Goal: Task Accomplishment & Management: Complete application form

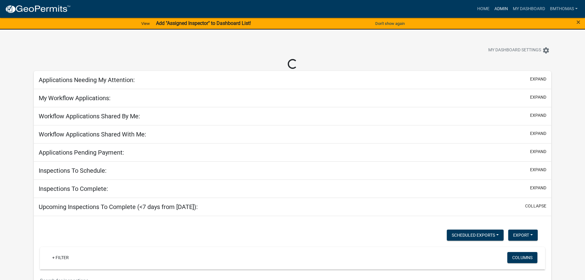
click at [502, 7] on link "Admin" at bounding box center [501, 9] width 18 height 12
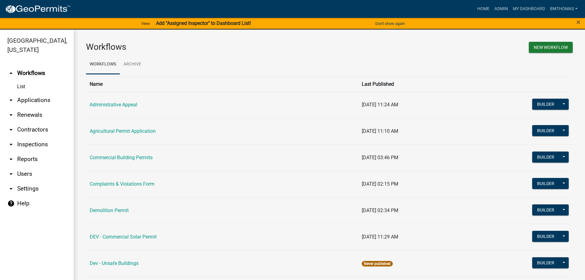
click at [42, 93] on link "arrow_drop_down Applications" at bounding box center [37, 100] width 74 height 15
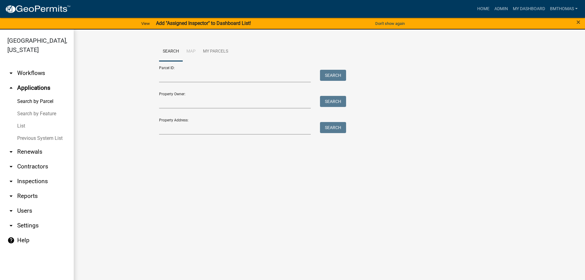
click at [26, 120] on link "List" at bounding box center [37, 126] width 74 height 12
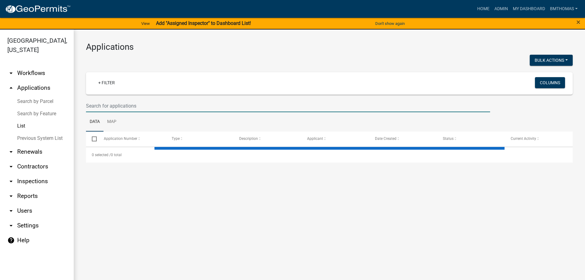
click at [103, 106] on input "text" at bounding box center [288, 106] width 404 height 13
select select "3: 100"
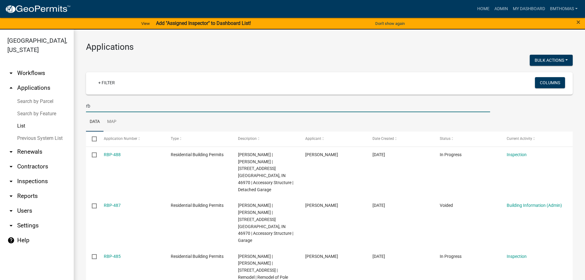
type input "r"
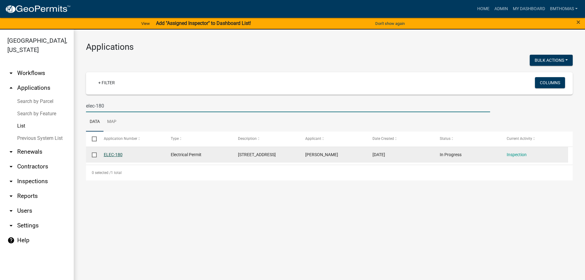
type input "elec-180"
click at [113, 155] on link "ELEC-180" at bounding box center [113, 154] width 19 height 5
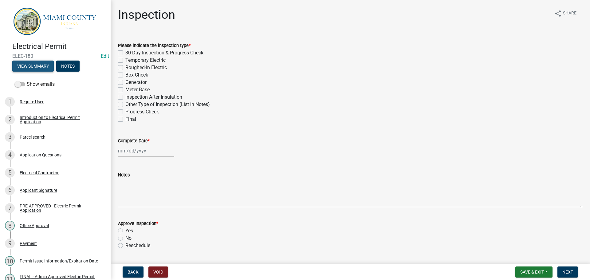
click at [33, 67] on button "View Summary" at bounding box center [32, 66] width 41 height 11
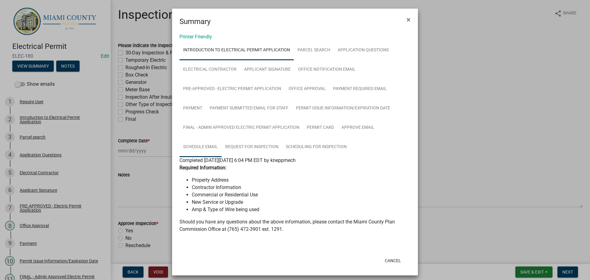
click at [203, 151] on link "Schedule Email" at bounding box center [200, 147] width 42 height 20
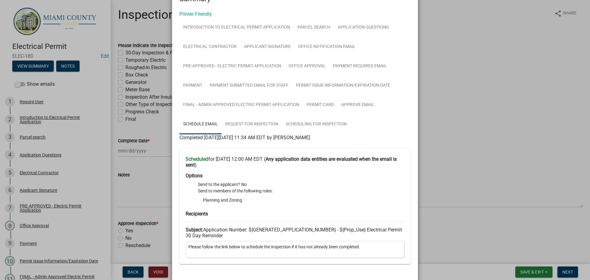
scroll to position [60, 0]
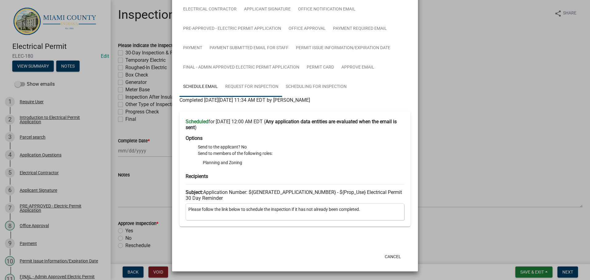
click at [244, 88] on link "Request for Inspection" at bounding box center [251, 87] width 61 height 20
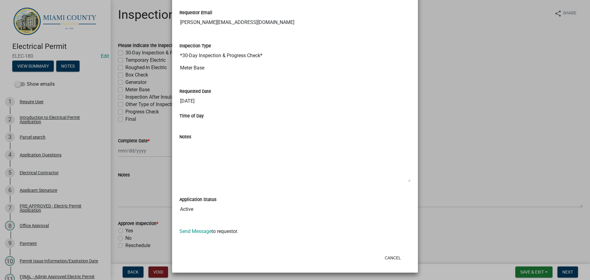
scroll to position [284, 0]
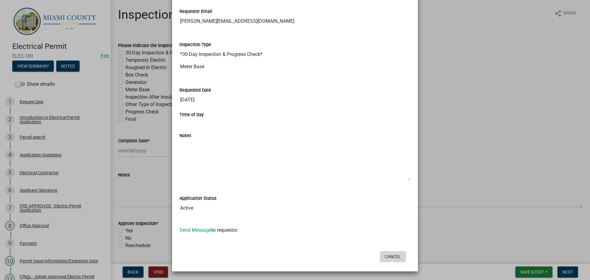
click at [391, 259] on button "Cancel" at bounding box center [393, 256] width 26 height 11
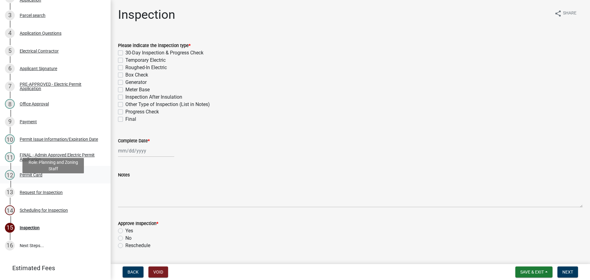
scroll to position [123, 0]
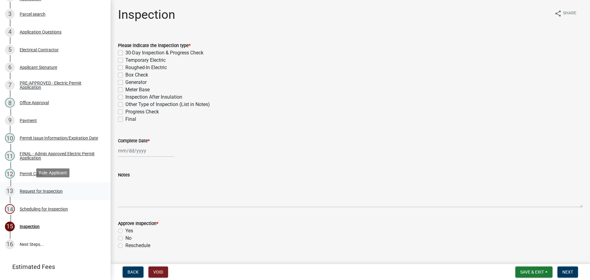
click at [40, 190] on div "Request for Inspection" at bounding box center [41, 191] width 43 height 4
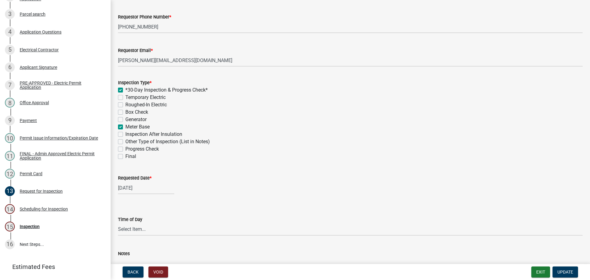
scroll to position [92, 0]
click at [38, 207] on div "Scheduling for Inspection" at bounding box center [44, 209] width 48 height 4
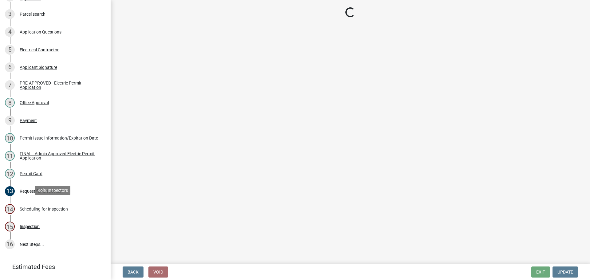
scroll to position [0, 0]
select select "25b75ae6-03c7-4280-9b34-fcf63005d5e5"
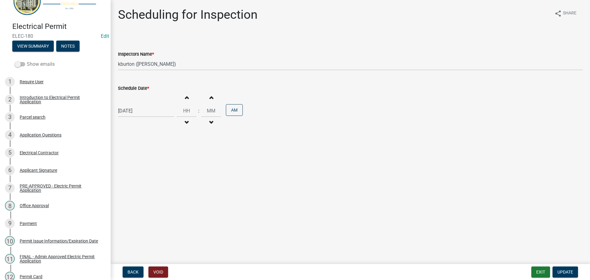
click at [44, 61] on div "Show emails 1 Require User 2 Introduction to Electrical Permit Application 3 Pa…" at bounding box center [55, 208] width 111 height 300
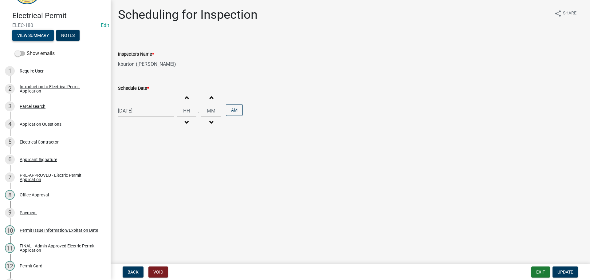
click at [41, 33] on button "View Summary" at bounding box center [32, 35] width 41 height 11
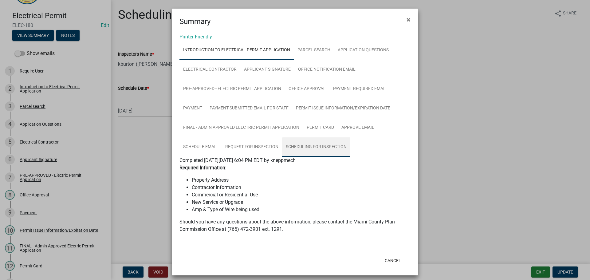
click at [314, 150] on link "Scheduling for Inspection" at bounding box center [316, 147] width 68 height 20
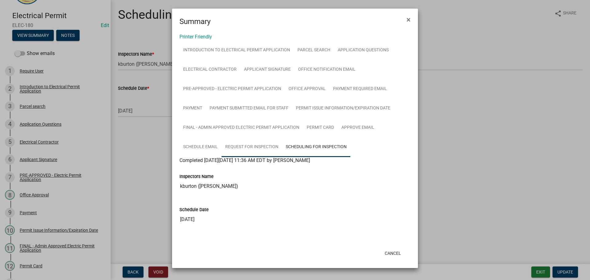
click at [256, 149] on link "Request for Inspection" at bounding box center [251, 147] width 61 height 20
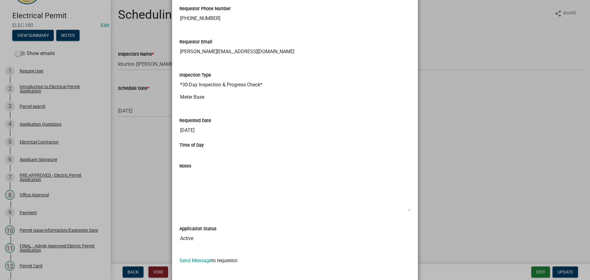
scroll to position [284, 0]
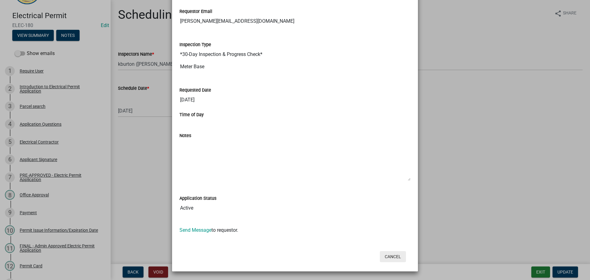
click at [390, 256] on button "Cancel" at bounding box center [393, 256] width 26 height 11
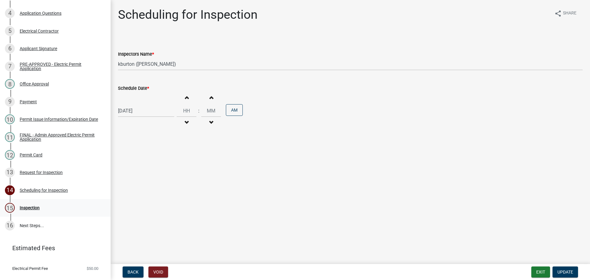
scroll to position [152, 0]
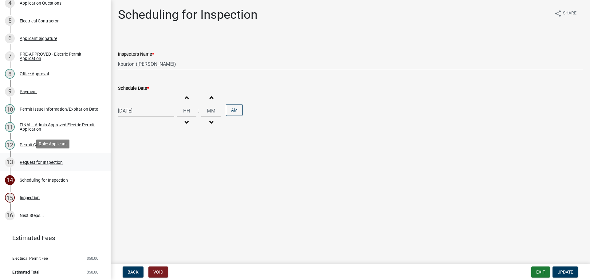
click at [34, 161] on div "Request for Inspection" at bounding box center [41, 162] width 43 height 4
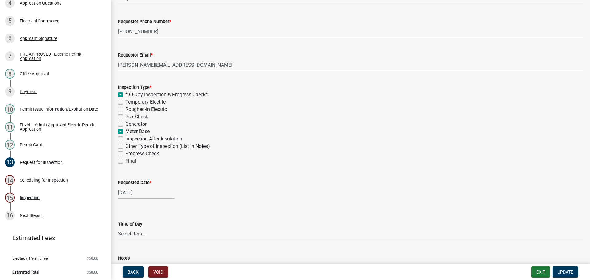
scroll to position [123, 0]
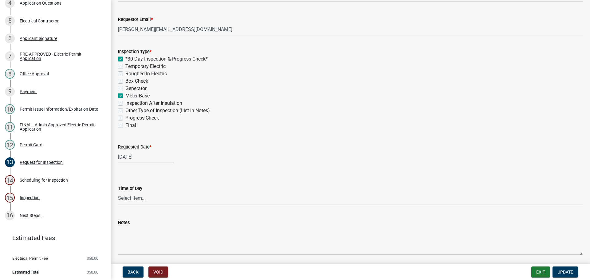
click at [125, 126] on label "Final" at bounding box center [130, 125] width 11 height 7
click at [125, 126] on input "Final" at bounding box center [127, 124] width 4 height 4
checkbox input "true"
checkbox input "false"
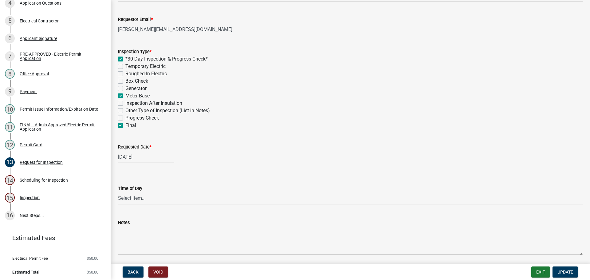
checkbox input "false"
checkbox input "true"
checkbox input "false"
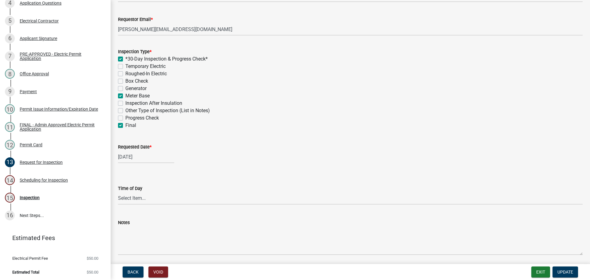
checkbox input "false"
checkbox input "true"
click at [147, 156] on div "[DATE]" at bounding box center [146, 157] width 56 height 13
select select "9"
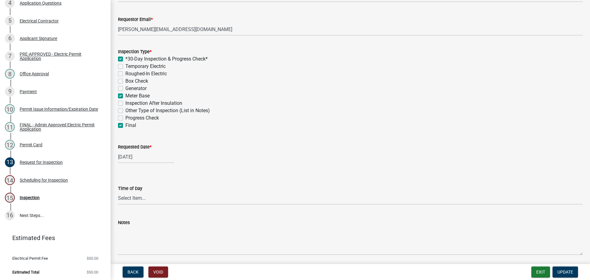
select select "2025"
click at [229, 166] on wm-data-entity-input "Requested Date * [DATE] Jan Feb Mar Apr May Jun [DATE] Aug Sep Oct Nov [DATE] 1…" at bounding box center [350, 152] width 464 height 34
select select "9"
select select "2025"
click at [145, 156] on div "[DATE] Jan Feb Mar Apr May Jun [DATE] Aug Sep Oct Nov [DATE] 1526 1527 1528 152…" at bounding box center [146, 157] width 56 height 13
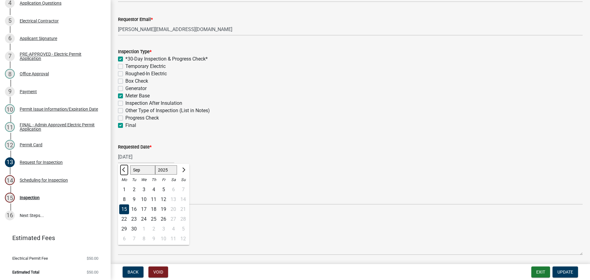
click at [125, 170] on span "Previous month" at bounding box center [124, 169] width 5 height 5
select select "8"
click at [124, 220] on div "18" at bounding box center [124, 219] width 10 height 10
type input "[DATE]"
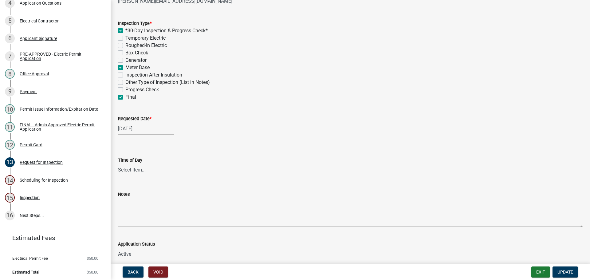
scroll to position [179, 0]
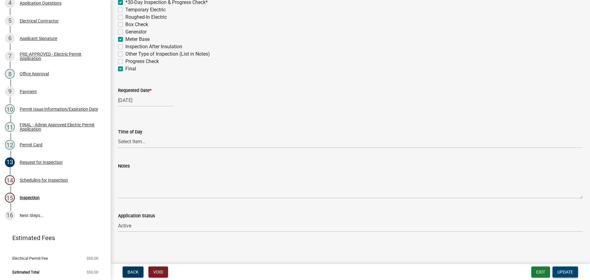
click at [565, 270] on span "Update" at bounding box center [565, 271] width 16 height 5
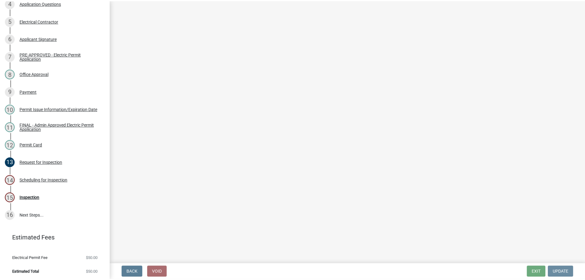
scroll to position [0, 0]
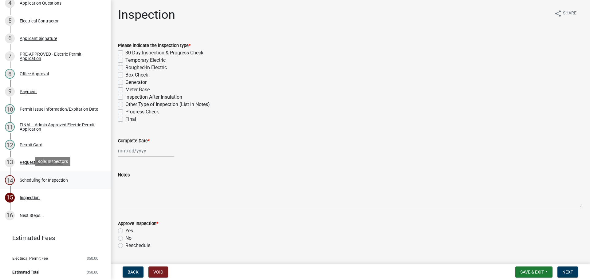
click at [51, 179] on div "Scheduling for Inspection" at bounding box center [44, 180] width 48 height 4
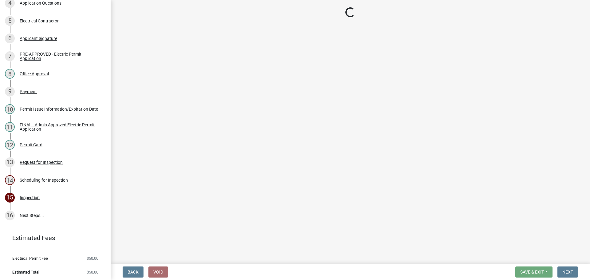
select select "25b75ae6-03c7-4280-9b34-fcf63005d5e5"
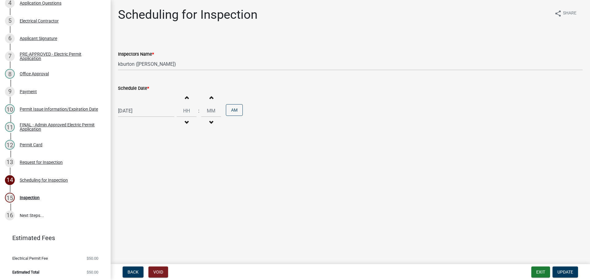
click at [139, 114] on div "[DATE]" at bounding box center [146, 110] width 56 height 13
select select "9"
select select "2025"
click at [124, 124] on span "Previous month" at bounding box center [124, 123] width 5 height 5
select select "8"
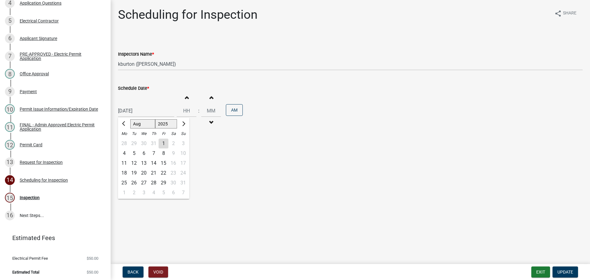
click at [125, 173] on div "18" at bounding box center [124, 173] width 10 height 10
type input "[DATE]"
click at [565, 272] on span "Update" at bounding box center [565, 271] width 16 height 5
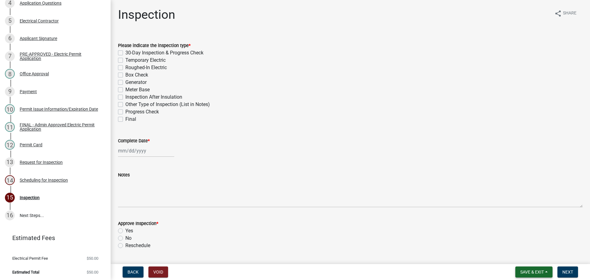
drag, startPoint x: 543, startPoint y: 271, endPoint x: 535, endPoint y: 269, distance: 8.2
click at [543, 271] on span "Save & Exit" at bounding box center [532, 271] width 24 height 5
click at [511, 257] on button "Save & Exit" at bounding box center [527, 256] width 49 height 15
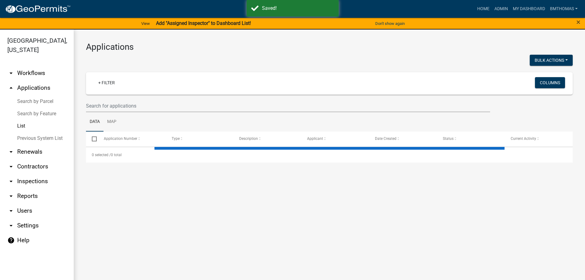
select select "3: 100"
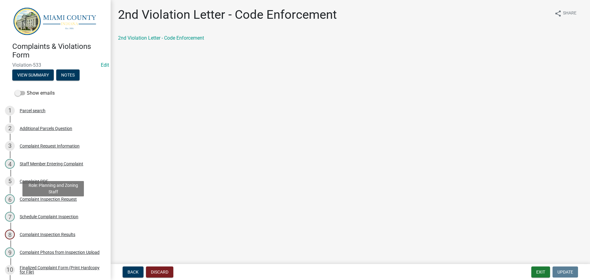
scroll to position [307, 0]
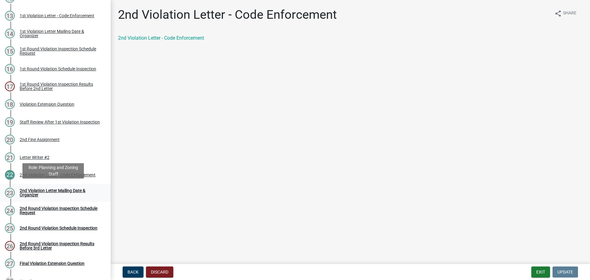
click at [42, 188] on div "2nd Violation Letter Mailing Date & Organizer" at bounding box center [60, 192] width 81 height 9
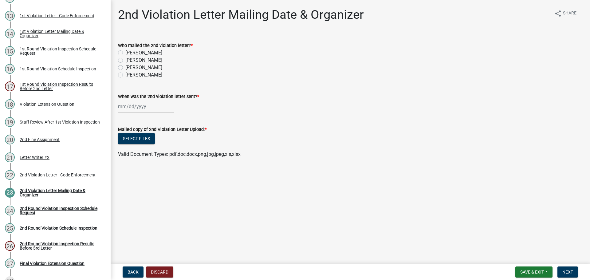
click at [125, 68] on label "[PERSON_NAME]" at bounding box center [143, 67] width 37 height 7
click at [125, 68] on input "[PERSON_NAME]" at bounding box center [127, 66] width 4 height 4
radio input "true"
click at [127, 98] on label "When was the 2nd violation letter sent? *" at bounding box center [158, 97] width 81 height 4
click at [127, 100] on input "When was the 2nd violation letter sent? *" at bounding box center [146, 106] width 56 height 13
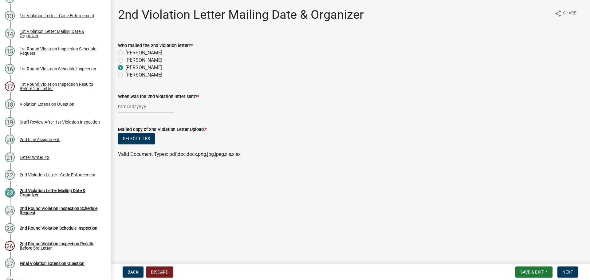
select select "8"
select select "2025"
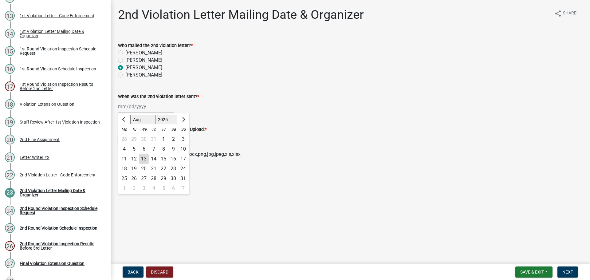
click at [143, 156] on div "13" at bounding box center [144, 159] width 10 height 10
type input "[DATE]"
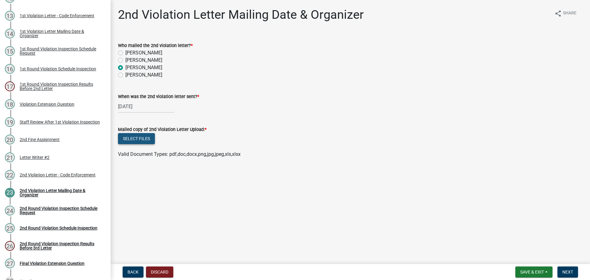
click at [139, 139] on button "Select files" at bounding box center [136, 138] width 37 height 11
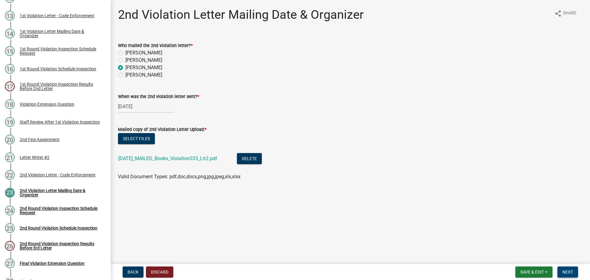
click at [570, 272] on span "Next" at bounding box center [567, 271] width 11 height 5
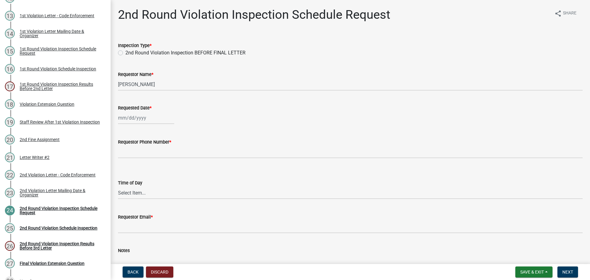
click at [125, 53] on label "2nd Round Violation Inspection BEFORE FINAL LETTER" at bounding box center [185, 52] width 120 height 7
click at [125, 53] on input "2nd Round Violation Inspection BEFORE FINAL LETTER" at bounding box center [127, 51] width 4 height 4
radio input "true"
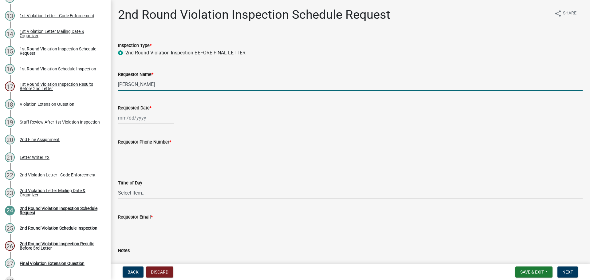
drag, startPoint x: 160, startPoint y: 85, endPoint x: 119, endPoint y: 82, distance: 40.6
click at [118, 84] on div "Requestor Name * Brooklyn Thomas" at bounding box center [350, 76] width 474 height 29
type input "Joseph & Rebecca Books"
click at [143, 117] on div at bounding box center [146, 118] width 56 height 13
select select "8"
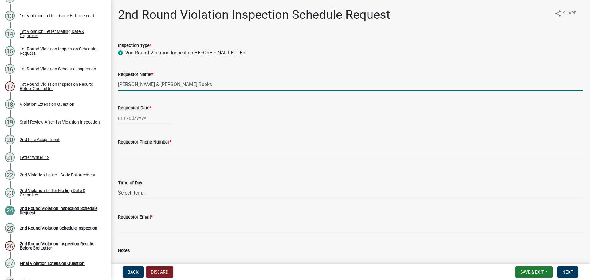
select select "2025"
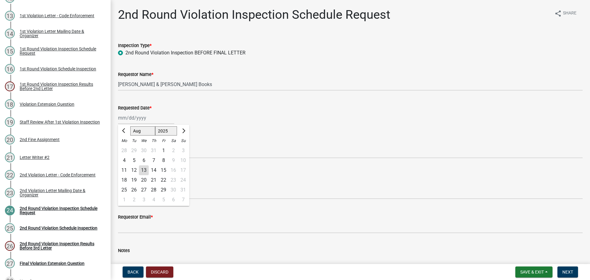
click at [126, 190] on div "25" at bounding box center [124, 190] width 10 height 10
type input "08/25/2025"
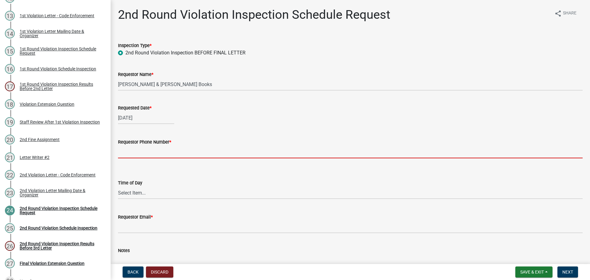
click at [140, 151] on input "Requestor Phone Number *" at bounding box center [350, 152] width 464 height 13
type input "000-000-0000"
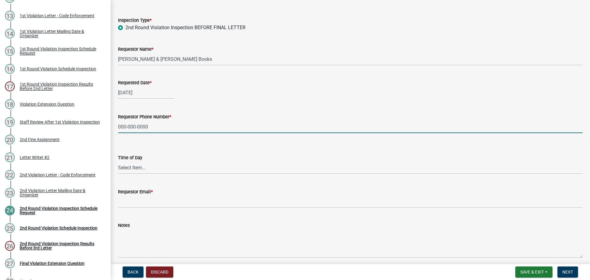
scroll to position [50, 0]
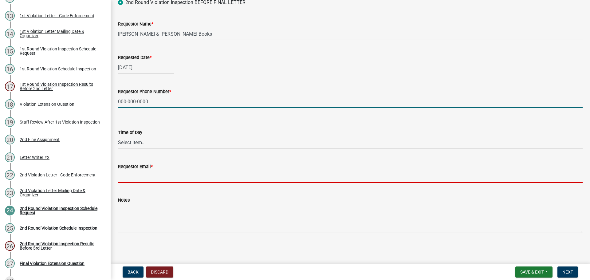
click at [166, 174] on input "Requestor Email *" at bounding box center [350, 176] width 464 height 13
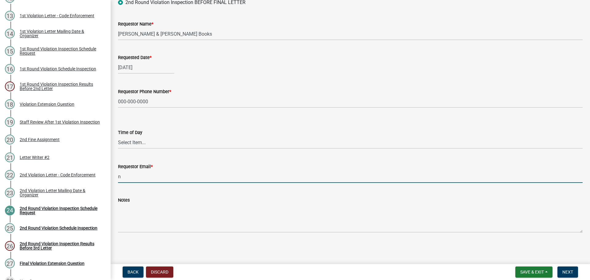
type input "nomail@nomail.com"
click at [571, 270] on span "Next" at bounding box center [567, 271] width 11 height 5
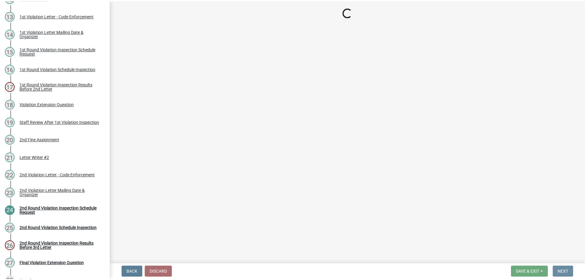
scroll to position [0, 0]
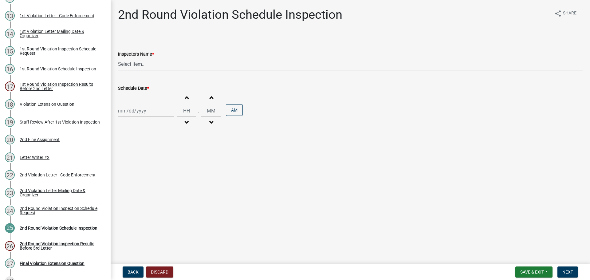
click at [129, 65] on select "Select Item... bmthomas (Brooklyn Thomas) croser (Corey) megangipson (Megan Gip…" at bounding box center [350, 64] width 464 height 13
select select "0324ce59-dc13-463c-88f6-21718b6e040a"
click at [118, 58] on select "Select Item... bmthomas (Brooklyn Thomas) croser (Corey) megangipson (Megan Gip…" at bounding box center [350, 64] width 464 height 13
select select "8"
select select "2025"
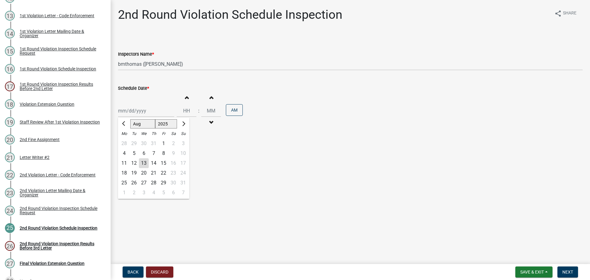
click at [137, 110] on div "Jan Feb Mar Apr May Jun Jul Aug Sep Oct Nov Dec 1525 1526 1527 1528 1529 1530 1…" at bounding box center [146, 110] width 56 height 13
click at [125, 182] on div "25" at bounding box center [124, 183] width 10 height 10
type input "08/25/2025"
click at [568, 270] on span "Next" at bounding box center [567, 271] width 11 height 5
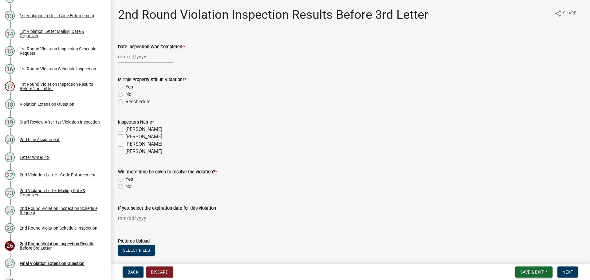
click at [524, 273] on span "Save & Exit" at bounding box center [532, 271] width 24 height 5
click at [518, 256] on button "Save & Exit" at bounding box center [527, 256] width 49 height 15
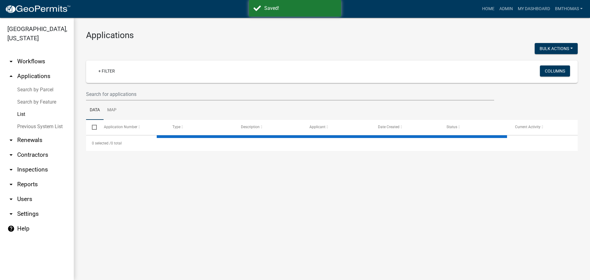
select select "3: 100"
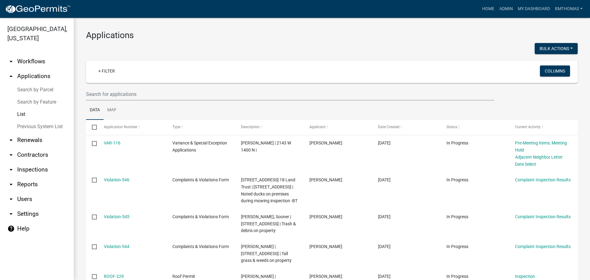
click at [18, 108] on link "List" at bounding box center [37, 114] width 74 height 12
click at [116, 96] on input "text" at bounding box center [290, 94] width 408 height 13
click at [503, 9] on link "Admin" at bounding box center [506, 9] width 18 height 12
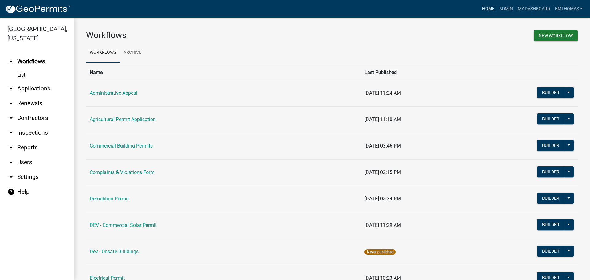
click at [490, 5] on link "Home" at bounding box center [488, 9] width 17 height 12
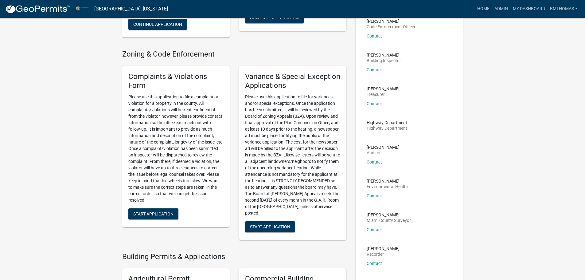
scroll to position [123, 0]
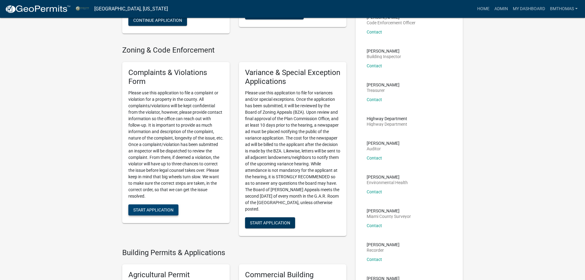
click at [163, 209] on span "Start Application" at bounding box center [153, 209] width 40 height 5
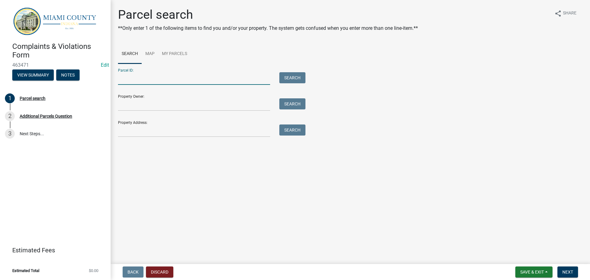
click at [151, 79] on input "Parcel ID:" at bounding box center [194, 78] width 152 height 13
paste input "52-14-17-201-059.000-005"
type input "52-14-17-201-059.000-005"
click at [288, 78] on button "Search" at bounding box center [292, 77] width 26 height 11
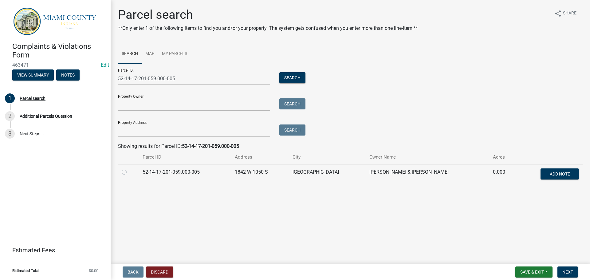
click at [129, 168] on label at bounding box center [129, 168] width 0 height 0
click at [129, 171] on input "radio" at bounding box center [131, 170] width 4 height 4
radio input "true"
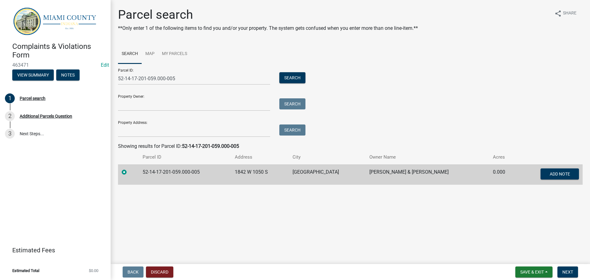
click at [335, 229] on main "Parcel search **Only enter 1 of the following items to find you and/or your pro…" at bounding box center [350, 130] width 479 height 261
click at [568, 273] on span "Next" at bounding box center [567, 271] width 11 height 5
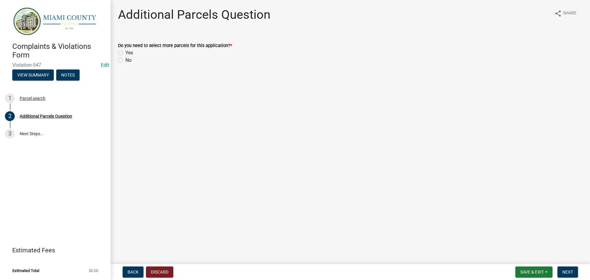
click at [125, 58] on label "No" at bounding box center [128, 60] width 6 height 7
click at [125, 58] on input "No" at bounding box center [127, 59] width 4 height 4
radio input "true"
click at [567, 276] on button "Next" at bounding box center [567, 271] width 21 height 11
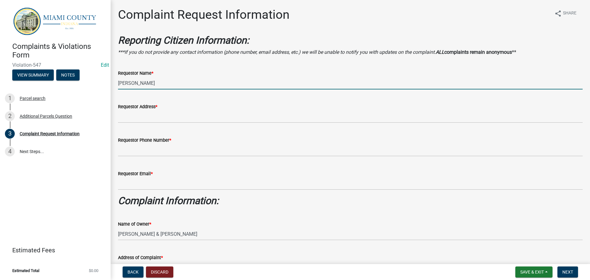
drag, startPoint x: 157, startPoint y: 80, endPoint x: 118, endPoint y: 80, distance: 39.0
click at [118, 80] on div "Requestor Name * Brooklyn Thomas" at bounding box center [350, 75] width 474 height 29
type input "Annonynous"
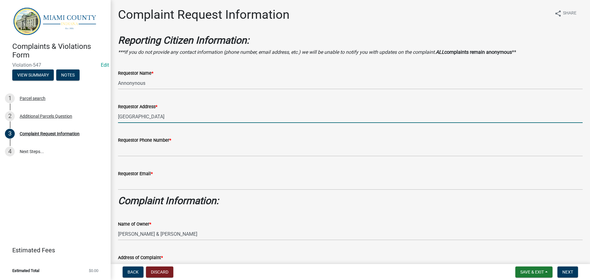
type input "Miami County"
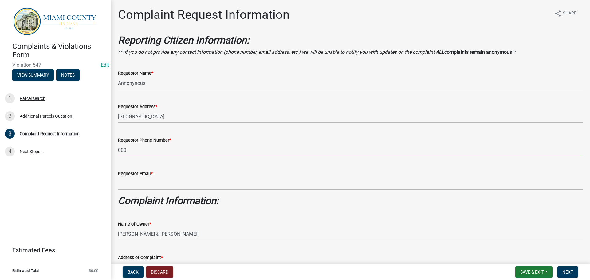
type input "000-000-0000"
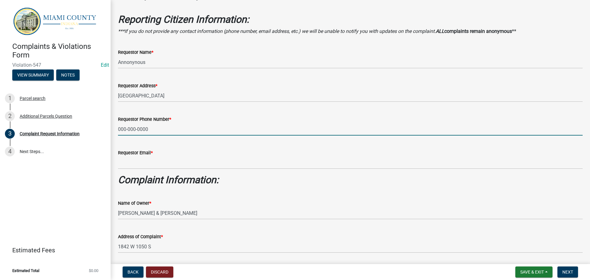
scroll to position [31, 0]
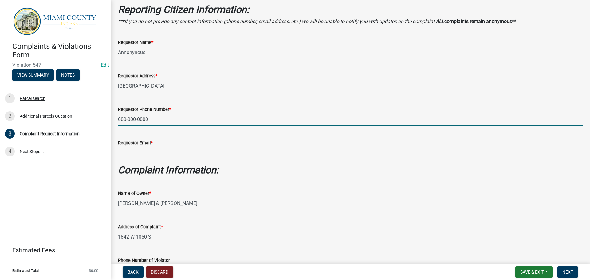
click at [142, 153] on input "Requestor Email *" at bounding box center [350, 153] width 464 height 13
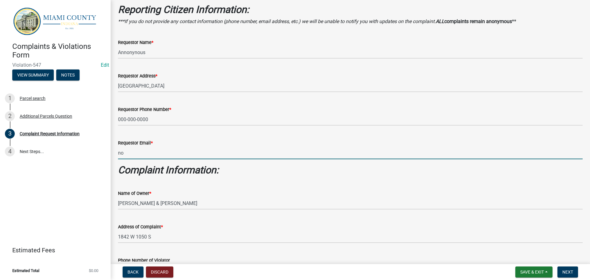
type input "nomail@nomail.com"
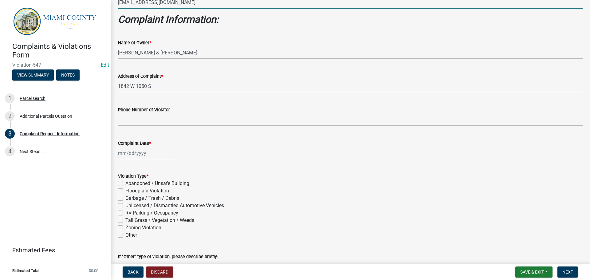
scroll to position [184, 0]
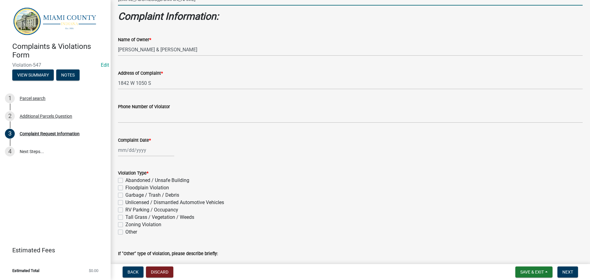
click at [139, 154] on div at bounding box center [146, 150] width 56 height 13
select select "8"
select select "2025"
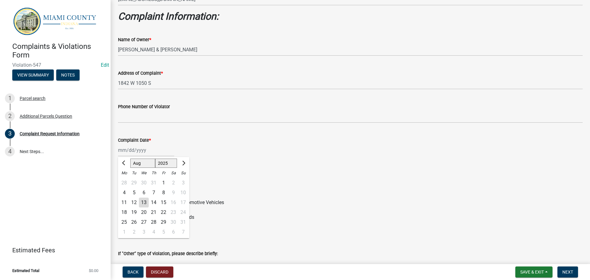
click at [143, 200] on div "13" at bounding box center [144, 203] width 10 height 10
type input "[DATE]"
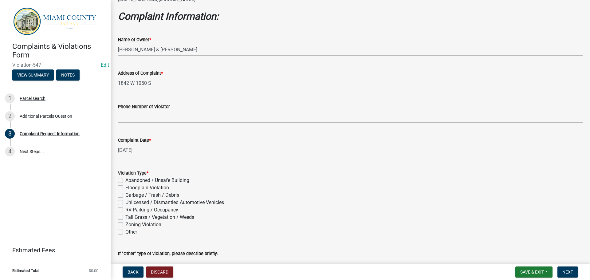
click at [125, 216] on label "Tall Grass / Vegetation / Weeds" at bounding box center [159, 217] width 69 height 7
click at [125, 216] on input "Tall Grass / Vegetation / Weeds" at bounding box center [127, 216] width 4 height 4
checkbox input "true"
checkbox input "false"
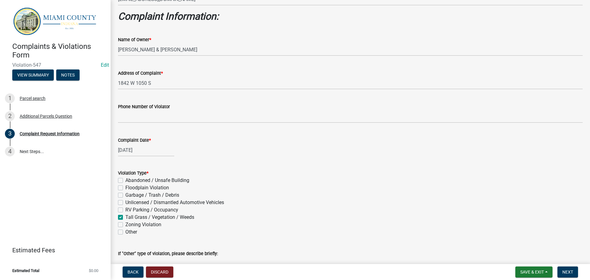
checkbox input "false"
checkbox input "true"
checkbox input "false"
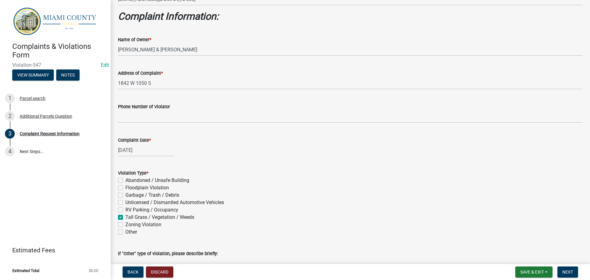
checkbox input "false"
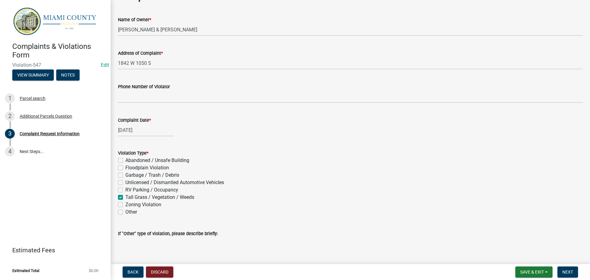
scroll to position [276, 0]
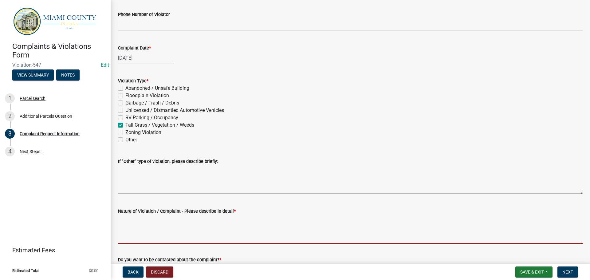
click at [139, 229] on textarea "Nature of Violation / Complaint - Please describe in detail *" at bounding box center [350, 229] width 464 height 29
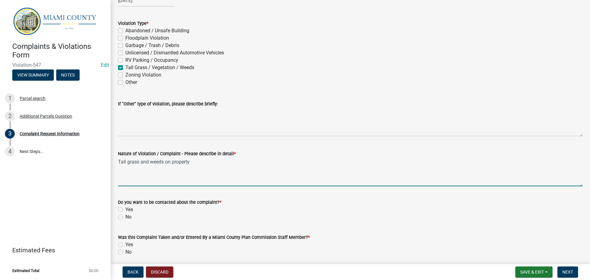
scroll to position [403, 0]
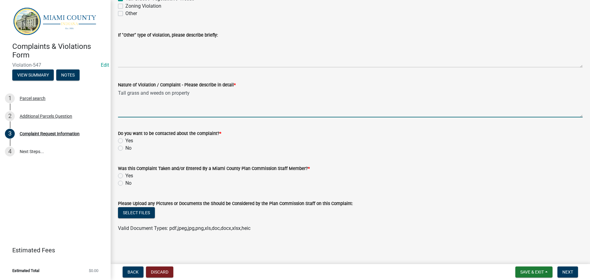
type textarea "Tall grass and weeds on property"
click at [125, 147] on label "No" at bounding box center [128, 147] width 6 height 7
click at [125, 147] on input "No" at bounding box center [127, 146] width 4 height 4
radio input "true"
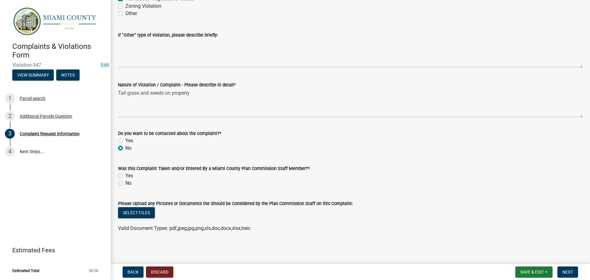
click at [125, 175] on label "Yes" at bounding box center [129, 175] width 8 height 7
click at [125, 175] on input "Yes" at bounding box center [127, 174] width 4 height 4
radio input "true"
click at [570, 270] on span "Next" at bounding box center [567, 271] width 11 height 5
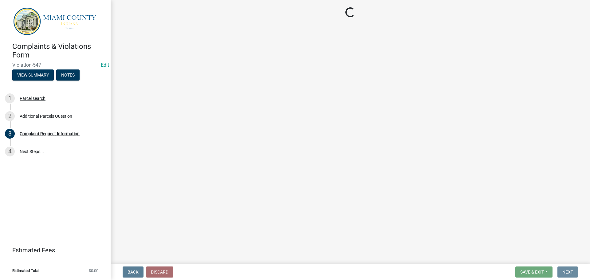
scroll to position [0, 0]
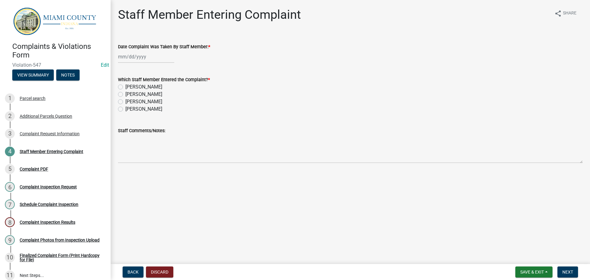
select select "8"
select select "2025"
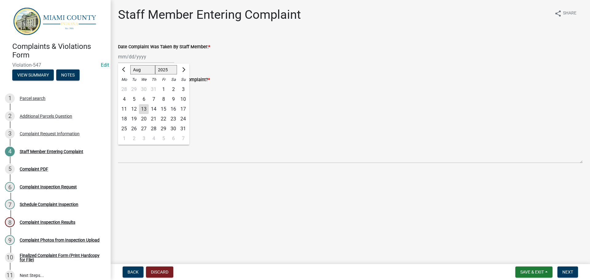
click at [134, 57] on div "Jan Feb Mar Apr May Jun Jul Aug Sep Oct Nov Dec 1525 1526 1527 1528 1529 1530 1…" at bounding box center [146, 56] width 56 height 13
click at [144, 110] on div "13" at bounding box center [144, 109] width 10 height 10
type input "[DATE]"
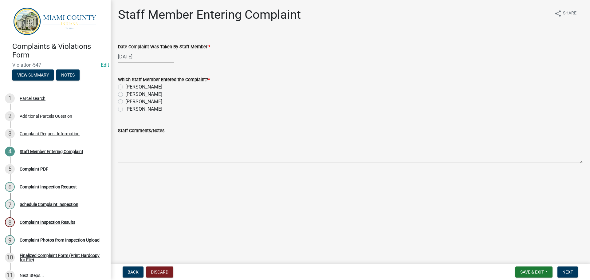
click at [125, 101] on label "[PERSON_NAME]" at bounding box center [143, 101] width 37 height 7
click at [125, 101] on input "[PERSON_NAME]" at bounding box center [127, 100] width 4 height 4
radio input "true"
click at [557, 271] on form "Save & Exit Save Save & Exit Next" at bounding box center [547, 271] width 68 height 11
click at [565, 272] on span "Next" at bounding box center [567, 271] width 11 height 5
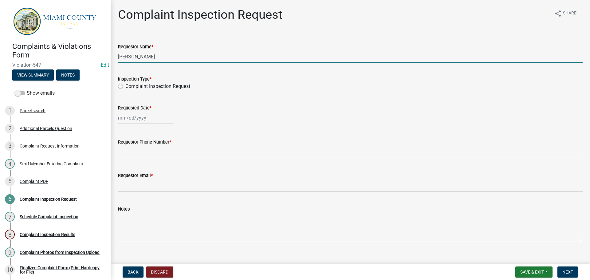
drag, startPoint x: 163, startPoint y: 58, endPoint x: 116, endPoint y: 59, distance: 47.3
click at [116, 59] on div "Requestor Name * Brooklyn Thomas" at bounding box center [350, 48] width 474 height 29
type input "Chris & Rachel Dodd"
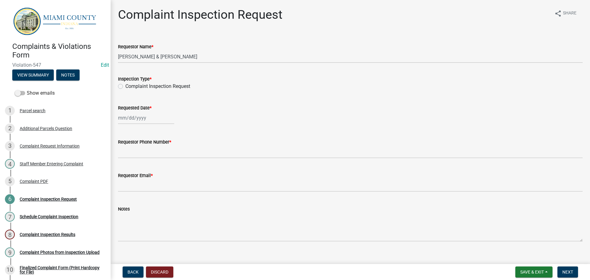
click at [125, 85] on label "Complaint Inspection Request" at bounding box center [157, 86] width 65 height 7
click at [125, 85] on input "Complaint Inspection Request" at bounding box center [127, 85] width 4 height 4
radio input "true"
click at [143, 121] on div at bounding box center [146, 118] width 56 height 13
select select "8"
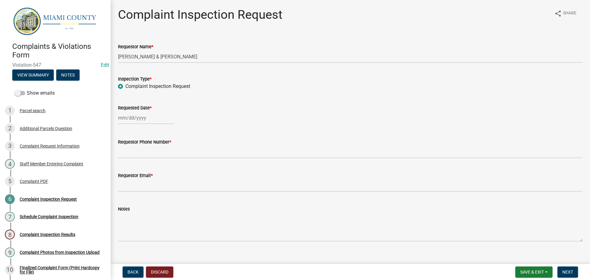
select select "2025"
click at [156, 170] on div "14" at bounding box center [154, 170] width 10 height 10
type input "08/14/2025"
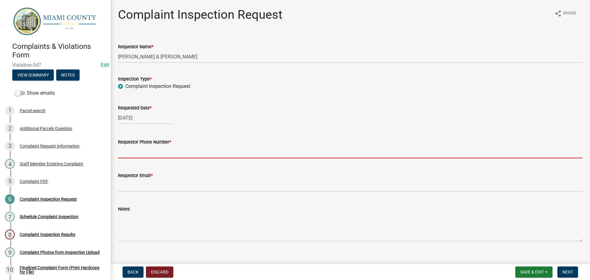
click at [144, 153] on input "Requestor Phone Number *" at bounding box center [350, 152] width 464 height 13
type input "000-000-0000"
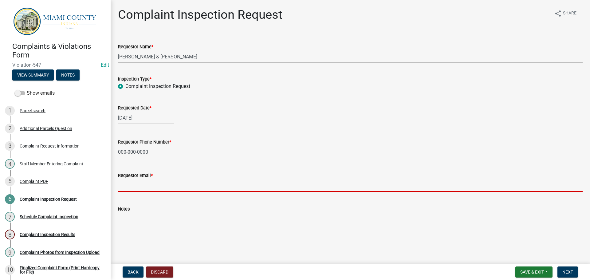
click at [152, 185] on input "Requestor Email *" at bounding box center [350, 185] width 464 height 13
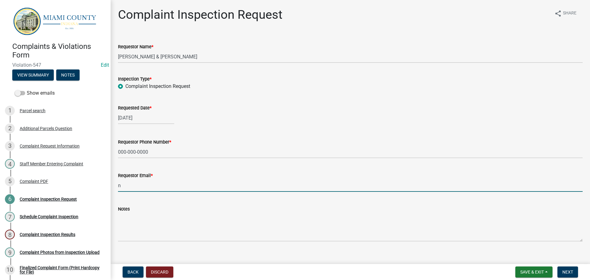
type input "nomail@nomail.com"
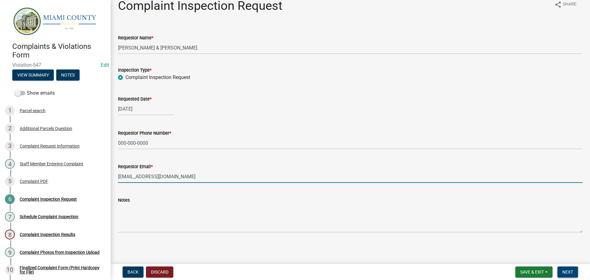
click at [566, 275] on button "Next" at bounding box center [567, 271] width 21 height 11
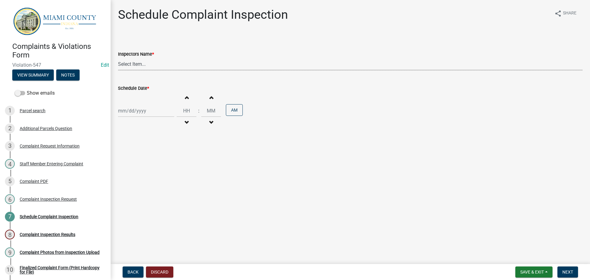
click at [163, 69] on select "Select Item... bmthomas (Brooklyn Thomas) croser (Corey) megangipson (Megan Gip…" at bounding box center [350, 64] width 464 height 13
select select "0324ce59-dc13-463c-88f6-21718b6e040a"
click at [118, 58] on select "Select Item... bmthomas (Brooklyn Thomas) croser (Corey) megangipson (Megan Gip…" at bounding box center [350, 64] width 464 height 13
click at [147, 107] on div at bounding box center [146, 110] width 56 height 13
select select "8"
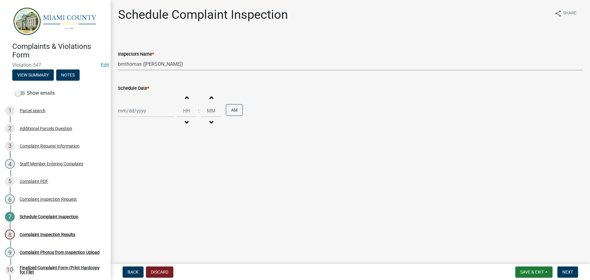
select select "2025"
click at [153, 163] on div "14" at bounding box center [154, 163] width 10 height 10
type input "08/14/2025"
click at [208, 102] on button "Increment minutes" at bounding box center [211, 97] width 13 height 11
type input "12"
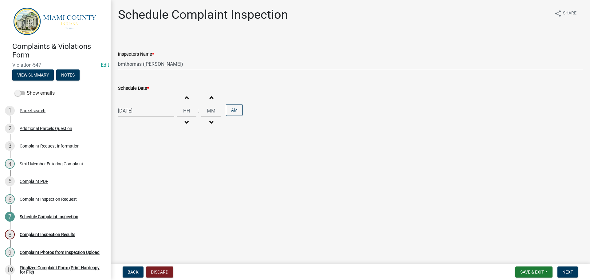
type input "01"
click at [569, 275] on button "Next" at bounding box center [567, 271] width 21 height 11
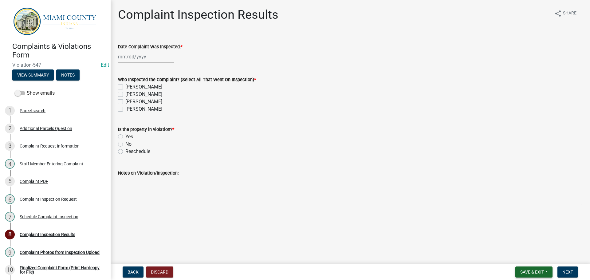
click at [526, 274] on span "Save & Exit" at bounding box center [532, 271] width 24 height 5
click at [521, 256] on button "Save & Exit" at bounding box center [527, 256] width 49 height 15
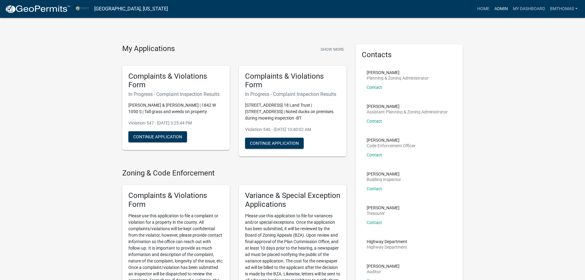
drag, startPoint x: 501, startPoint y: 10, endPoint x: 496, endPoint y: 9, distance: 4.3
click at [501, 10] on link "Admin" at bounding box center [501, 9] width 18 height 12
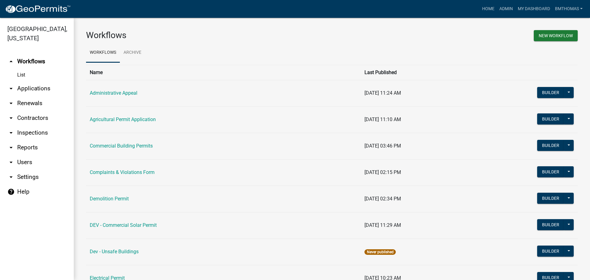
click at [30, 127] on link "arrow_drop_down Inspections" at bounding box center [37, 132] width 74 height 15
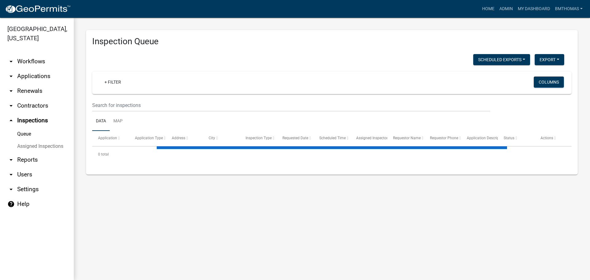
select select "3: 100"
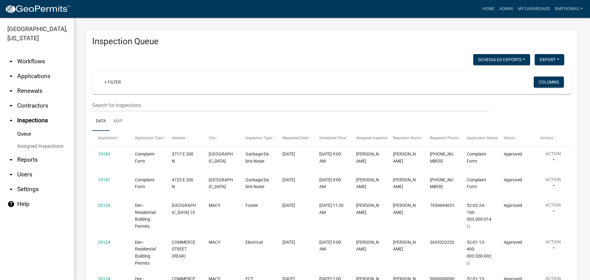
click at [33, 140] on link "Assigned Inspections" at bounding box center [37, 146] width 74 height 12
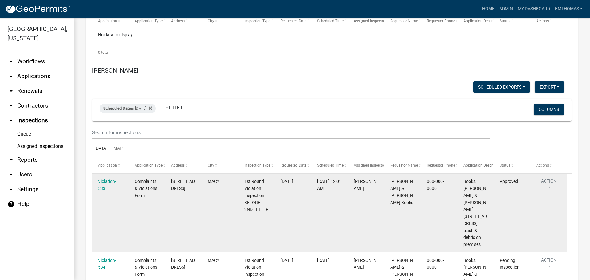
scroll to position [3743, 0]
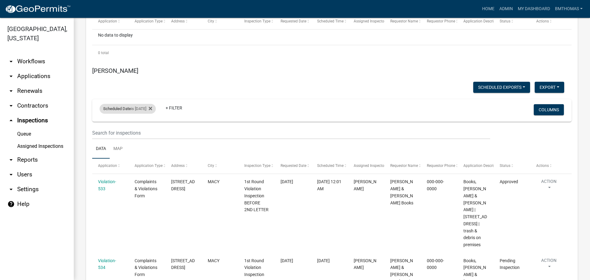
click at [118, 106] on span "Scheduled Date" at bounding box center [117, 108] width 28 height 5
click at [131, 80] on input "2025-08-12" at bounding box center [133, 75] width 43 height 13
click at [149, 75] on input "2025-08-12" at bounding box center [133, 75] width 43 height 13
type input "2025-08-13"
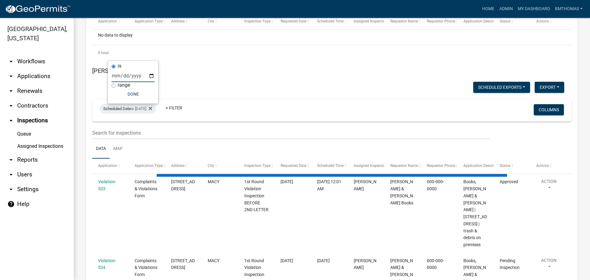
scroll to position [3716, 0]
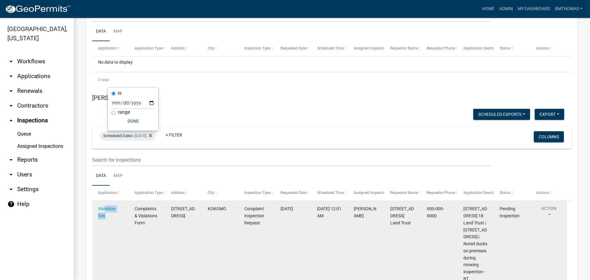
click at [104, 205] on div "Violation-546" at bounding box center [110, 212] width 25 height 14
click at [103, 206] on link "Violation-546" at bounding box center [107, 212] width 18 height 12
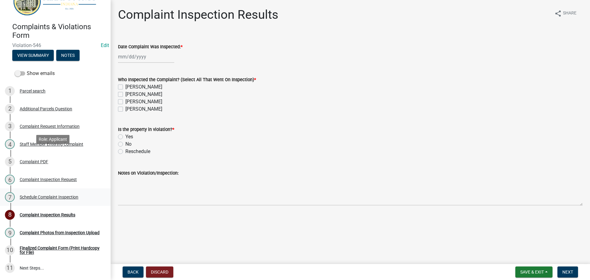
scroll to position [31, 0]
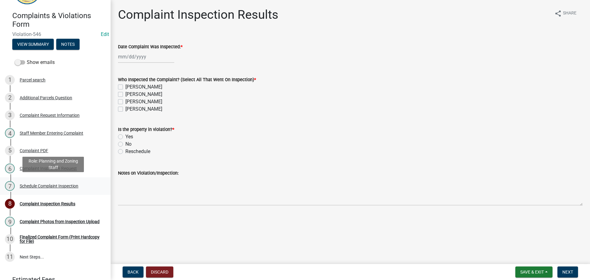
click at [61, 187] on div "Schedule Complaint Inspection" at bounding box center [49, 186] width 59 height 4
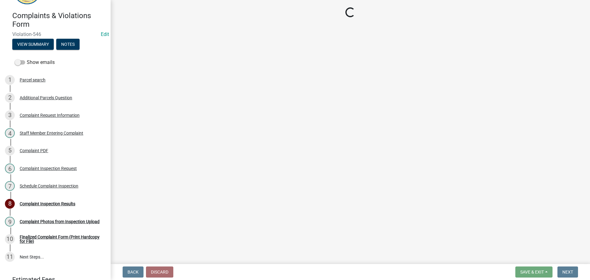
select select "0324ce59-dc13-463c-88f6-21718b6e040a"
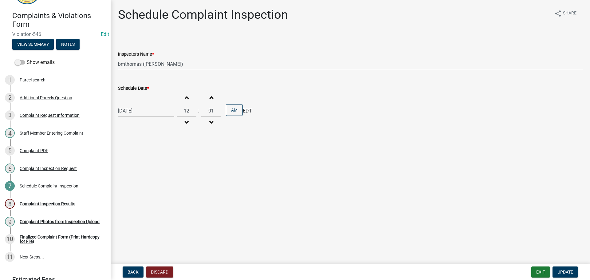
select select "8"
select select "2025"
click at [146, 111] on div "08/13/2025 Jan Feb Mar Apr May Jun Jul Aug Sep Oct Nov Dec 1525 1526 1527 1528 …" at bounding box center [146, 110] width 56 height 13
click at [155, 163] on div "14" at bounding box center [154, 163] width 10 height 10
type input "08/14/2025"
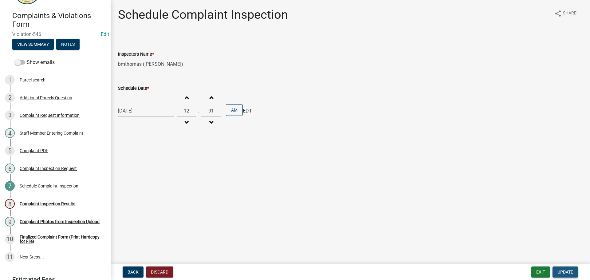
drag, startPoint x: 564, startPoint y: 272, endPoint x: 560, endPoint y: 268, distance: 6.5
click at [563, 273] on span "Update" at bounding box center [565, 271] width 16 height 5
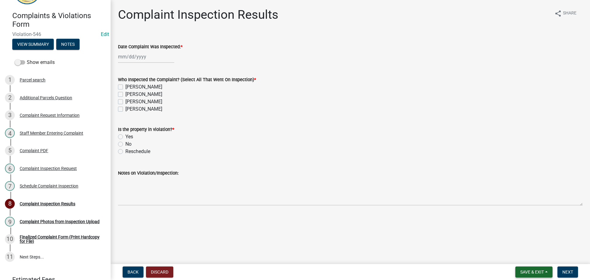
click at [547, 274] on button "Save & Exit" at bounding box center [533, 271] width 37 height 11
click at [539, 258] on button "Save & Exit" at bounding box center [527, 256] width 49 height 15
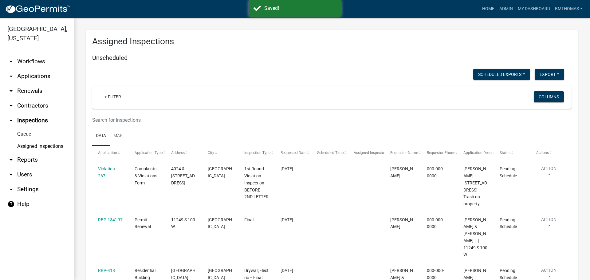
drag, startPoint x: 47, startPoint y: 138, endPoint x: 54, endPoint y: 138, distance: 6.8
click at [47, 140] on link "Assigned Inspections" at bounding box center [37, 146] width 74 height 12
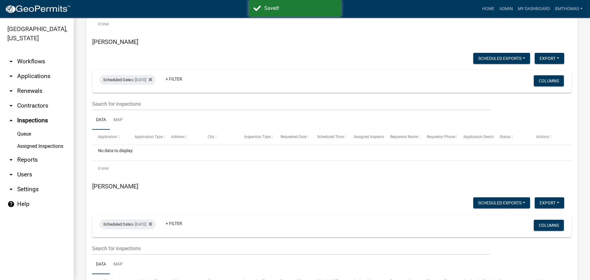
scroll to position [3637, 0]
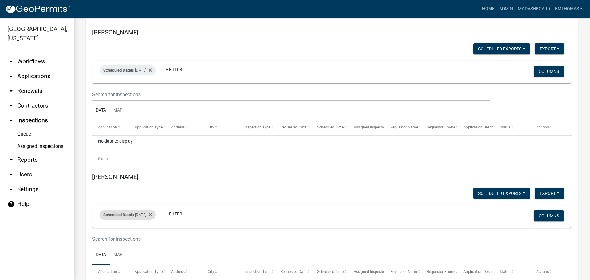
click at [142, 210] on div "Scheduled Date is 08/13/2025" at bounding box center [128, 215] width 56 height 10
click at [151, 180] on input "2025-08-13" at bounding box center [133, 181] width 43 height 13
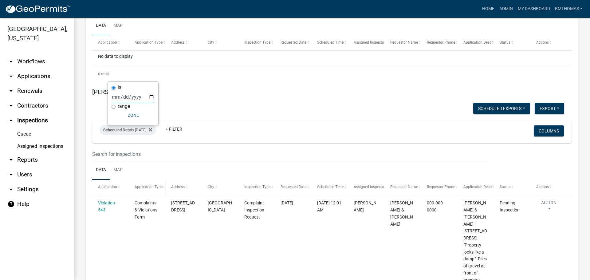
scroll to position [3721, 0]
click at [151, 101] on input "2025-08-14" at bounding box center [133, 97] width 43 height 13
click at [151, 100] on input "2025-08-14" at bounding box center [133, 97] width 43 height 13
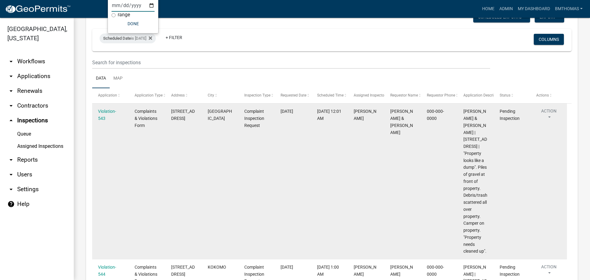
scroll to position [3637, 0]
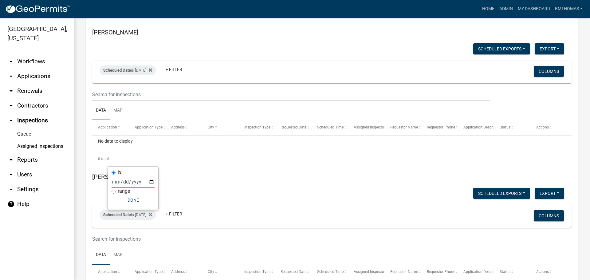
click at [141, 184] on input "2025-08-15" at bounding box center [133, 181] width 43 height 13
click at [151, 181] on input "2025-08-15" at bounding box center [133, 181] width 43 height 13
type input "2025-08-14"
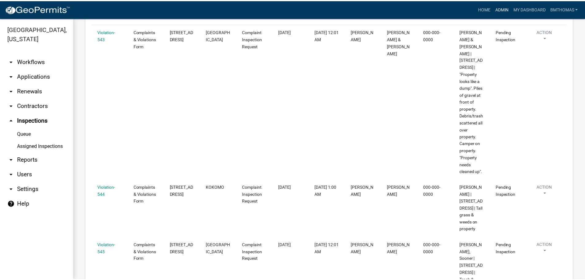
scroll to position [3783, 0]
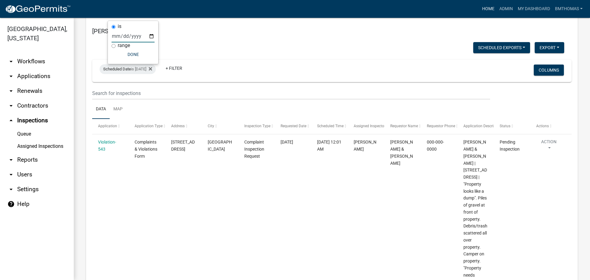
click at [488, 8] on link "Home" at bounding box center [488, 9] width 17 height 12
